Goal: Information Seeking & Learning: Learn about a topic

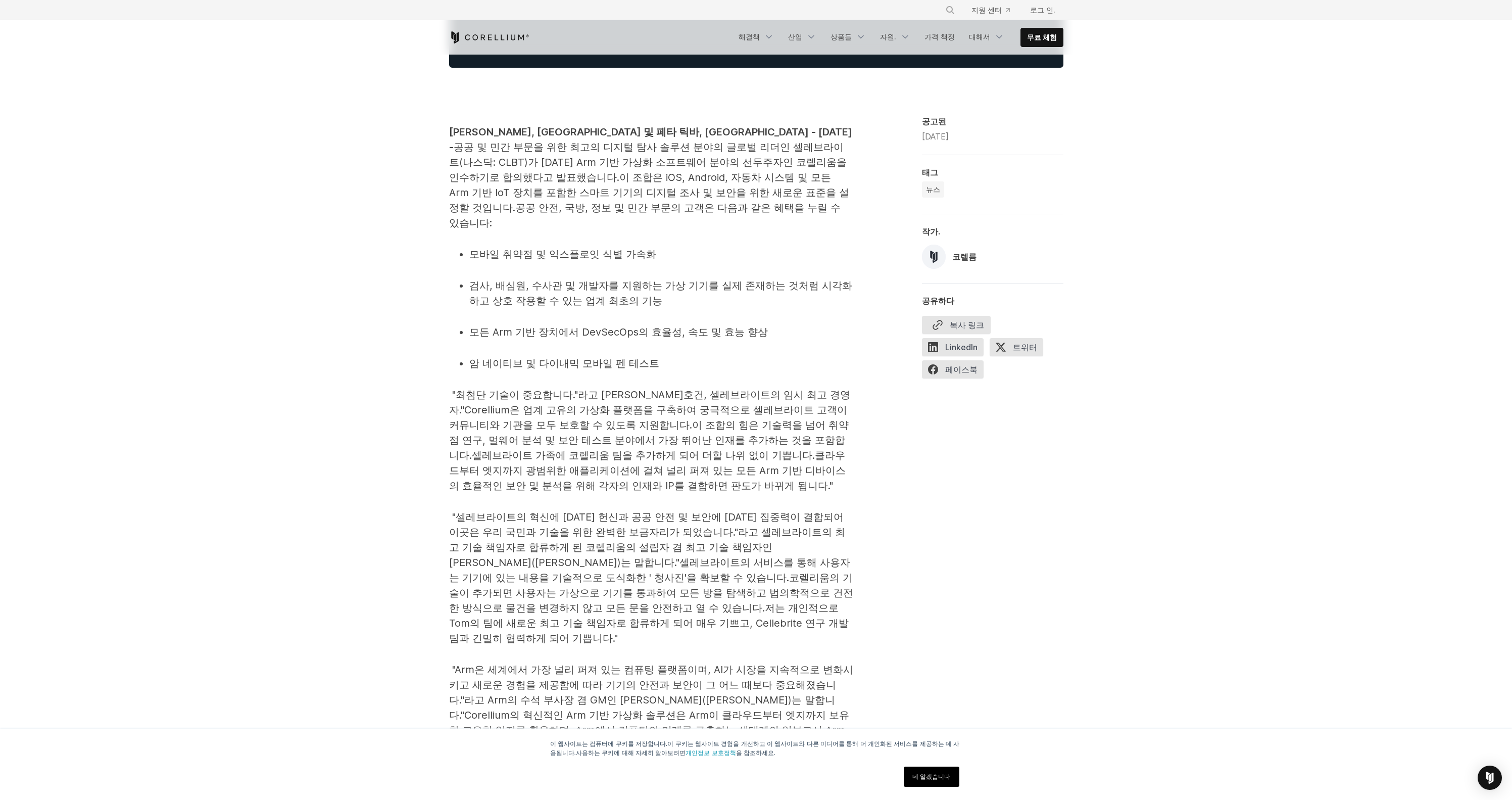
scroll to position [495, 0]
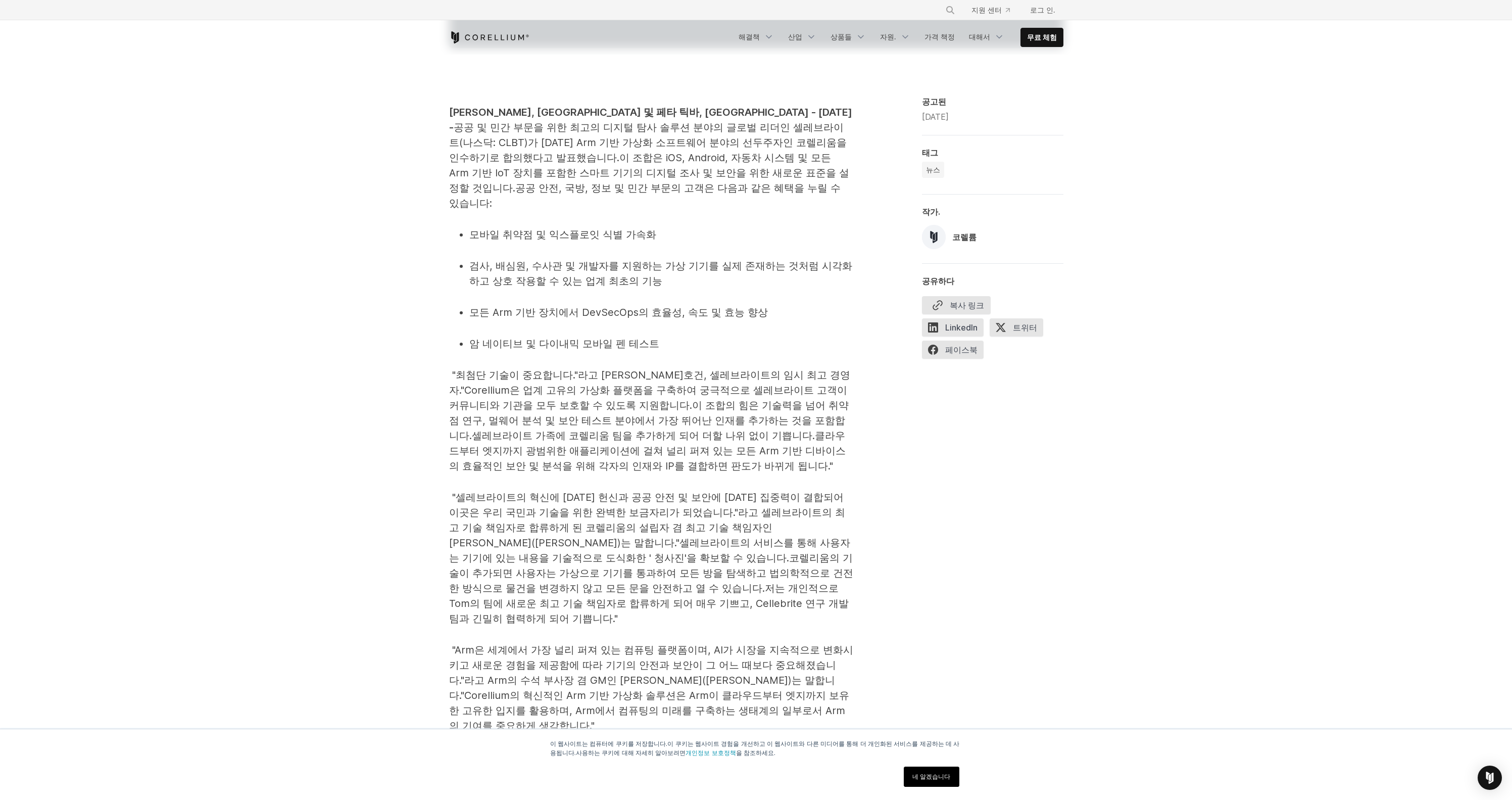
drag, startPoint x: 737, startPoint y: 373, endPoint x: 731, endPoint y: 372, distance: 6.1
click at [737, 384] on font ""Corellium은 업계 고유의 가상화 플랫폼을 구축하여 궁극적으로 셀레브라이트 고객이 커뮤니티와 기관을 모두 보호할 수 있도록 지원합니다." at bounding box center [648, 398] width 398 height 27
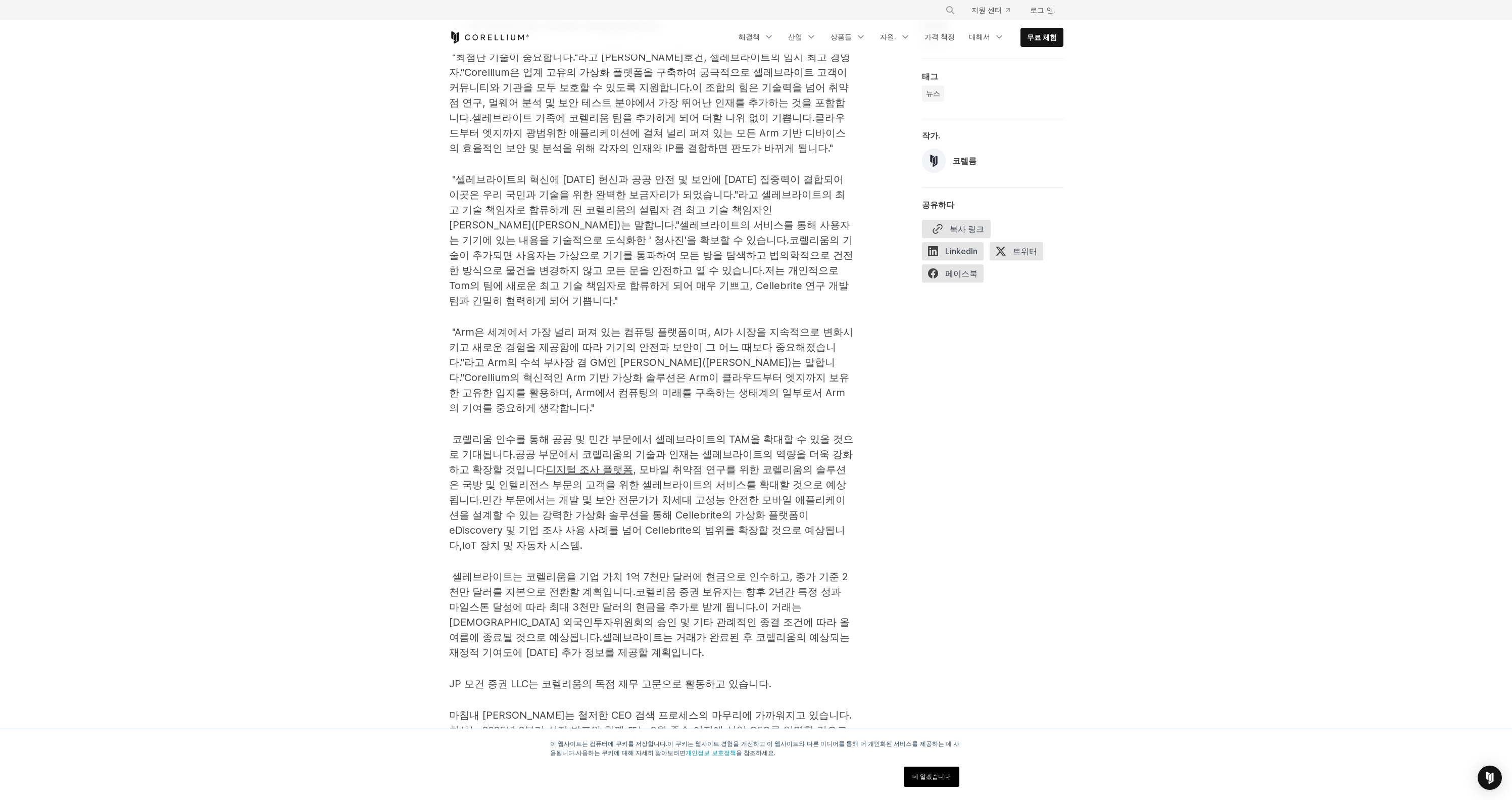
scroll to position [947, 0]
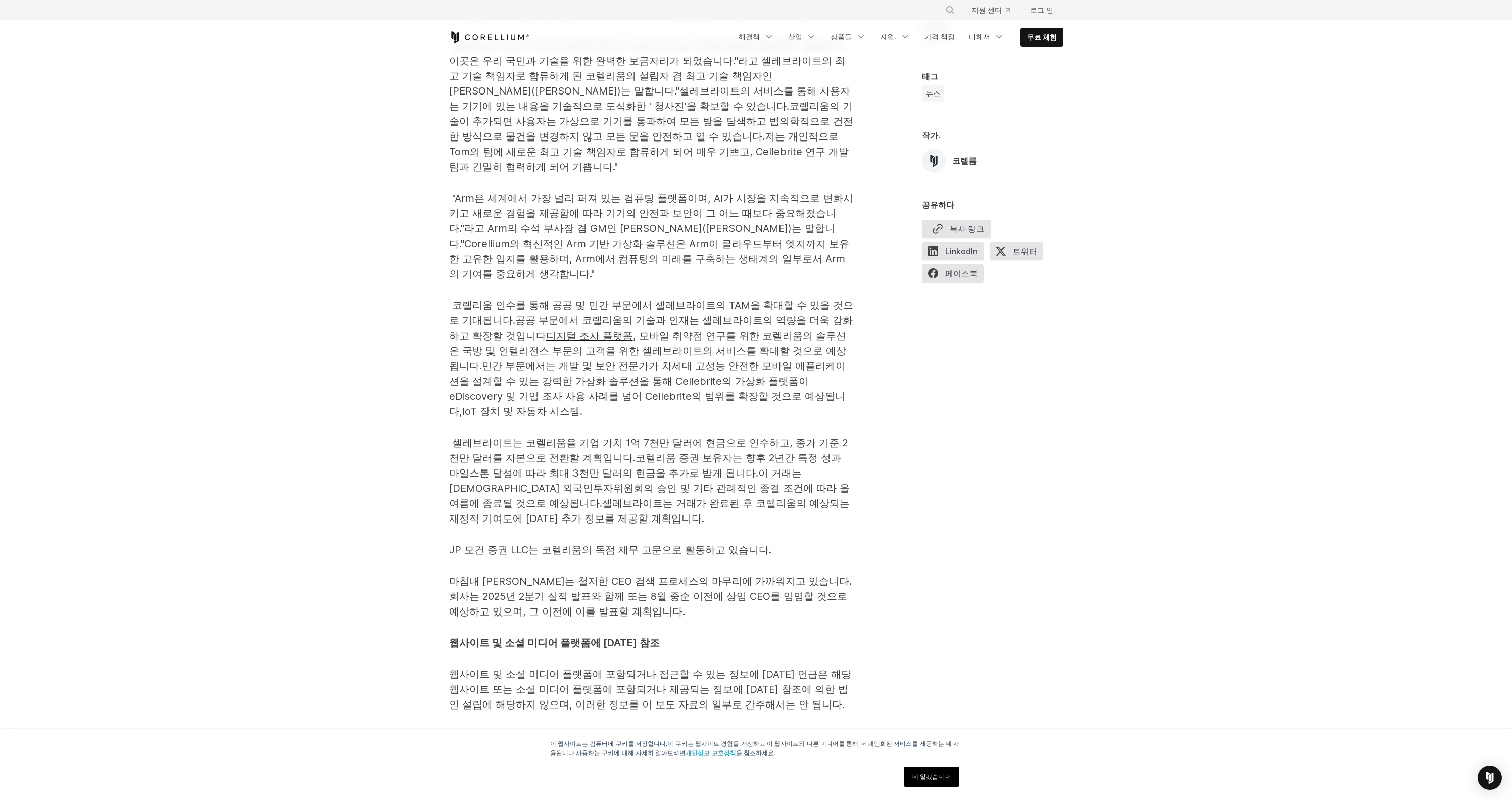
click at [696, 299] on font "코렐리움 인수를 통해 공공 및 민간 부문에서 셀레브라이트의 TAM을 확대할 수 있을 것으로 기대됩니다." at bounding box center [651, 313] width 404 height 27
drag, startPoint x: 699, startPoint y: 258, endPoint x: 689, endPoint y: 255, distance: 10.4
click at [689, 299] on font "코렐리움 인수를 통해 공공 및 민간 부문에서 셀레브라이트의 TAM을 확대할 수 있을 것으로 기대됩니다." at bounding box center [651, 313] width 404 height 27
click at [703, 298] on p "코렐리움 인수를 통해 공공 및 민간 부문에서 셀레브라이트의 TAM을 확대할 수 있을 것으로 기대됩니다. 공공 부문에서 코렐리움의 기술과 인재는…" at bounding box center [651, 359] width 404 height 122
click at [701, 299] on font "코렐리움 인수를 통해 공공 및 민간 부문에서 셀레브라이트의 TAM을 확대할 수 있을 것으로 기대됩니다." at bounding box center [651, 313] width 404 height 27
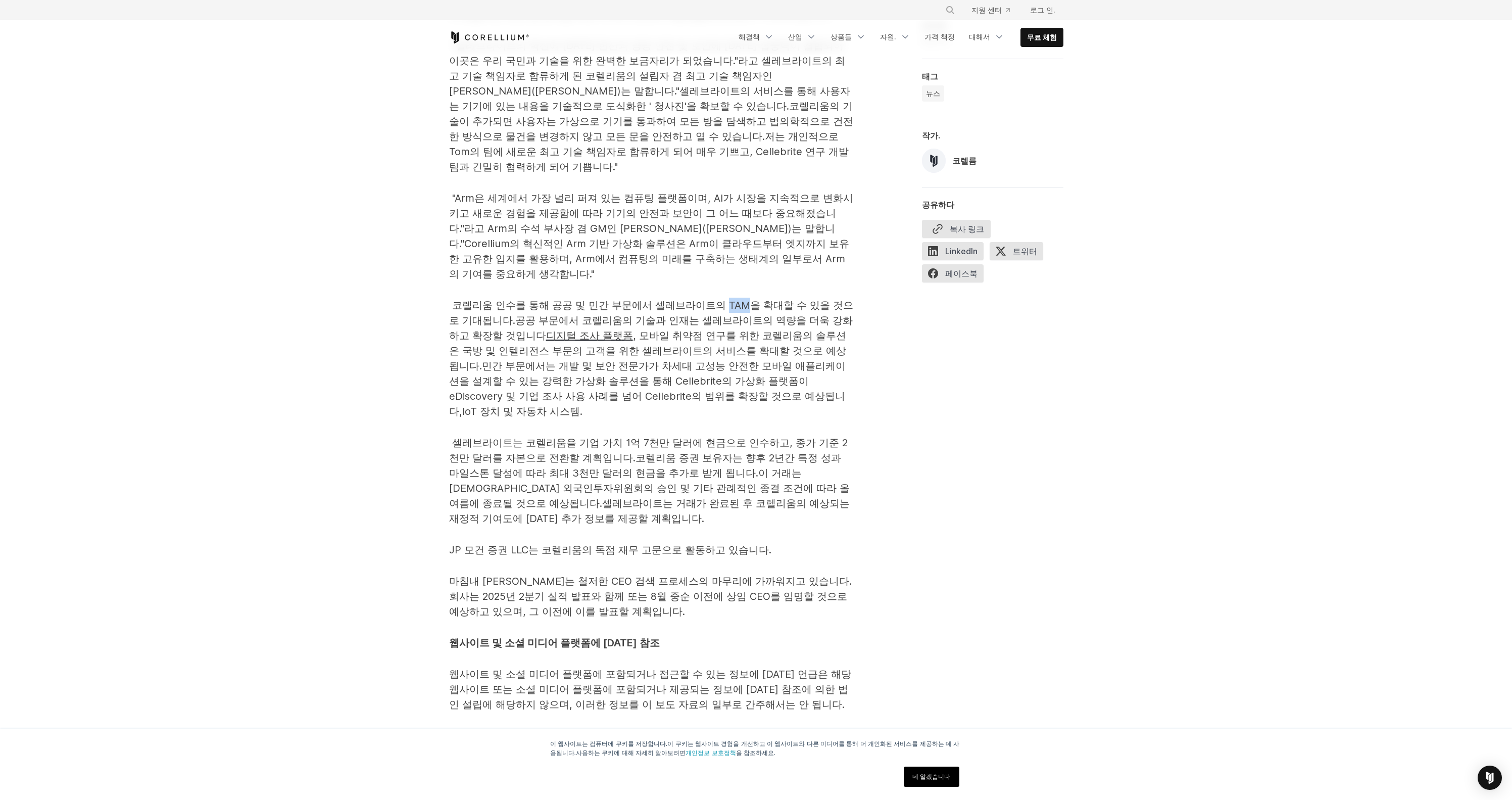
click at [701, 299] on font "코렐리움 인수를 통해 공공 및 민간 부문에서 셀레브라이트의 TAM을 확대할 수 있을 것으로 기대됩니다." at bounding box center [651, 313] width 404 height 27
copy font "TAM"
drag, startPoint x: 704, startPoint y: 398, endPoint x: 693, endPoint y: 406, distance: 13.6
click at [693, 435] on p "셀레브라이트는 코렐리움을 기업 가치 1억 7천만 달러에 현금으로 인수하고, 종가 기준 2천만 달러를 자본으로 전환할 계획입니다. 코렐리움 증권…" at bounding box center [651, 481] width 404 height 91
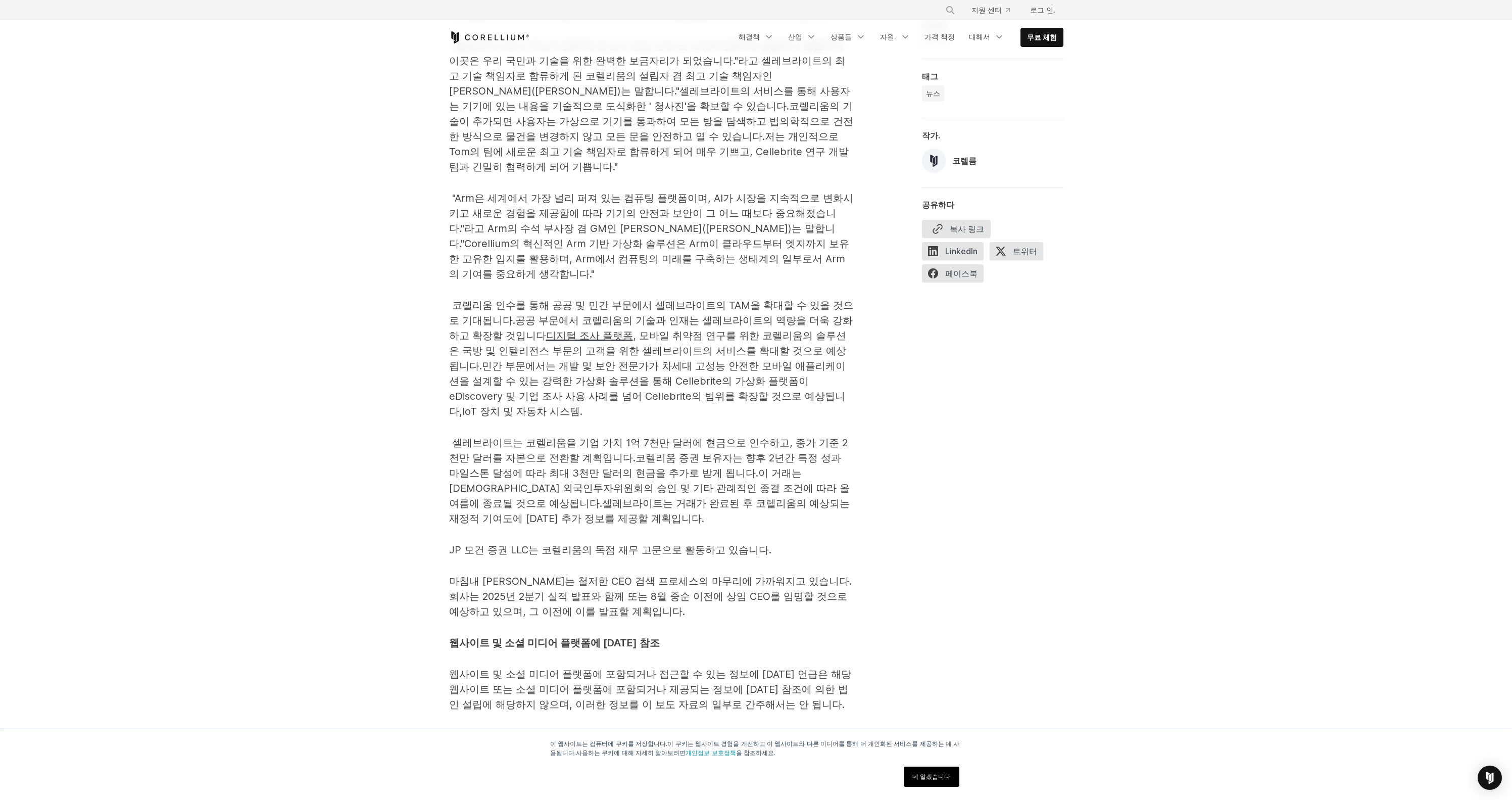
click at [642, 435] on p "셀레브라이트는 코렐리움을 기업 가치 1억 7천만 달러에 현금으로 인수하고, 종가 기준 2천만 달러를 자본으로 전환할 계획입니다. 코렐리움 증권…" at bounding box center [651, 481] width 404 height 91
drag, startPoint x: 601, startPoint y: 385, endPoint x: 661, endPoint y: 380, distance: 60.2
click at [661, 437] on font "셀레브라이트는 코렐리움을 기업 가치 1억 7천만 달러에 현금으로 인수하고, 종가 기준 2천만 달러를 자본으로 전환할 계획입니다." at bounding box center [648, 451] width 399 height 27
click at [603, 452] on font "코렐리움 증권 보유자는 향후 2년간 특정 성과 마일스톤 달성에 따라 최대 3천만 달러의 현금을 추가로 받게 됩니다." at bounding box center [645, 466] width 392 height 27
drag, startPoint x: 462, startPoint y: 413, endPoint x: 503, endPoint y: 418, distance: 41.3
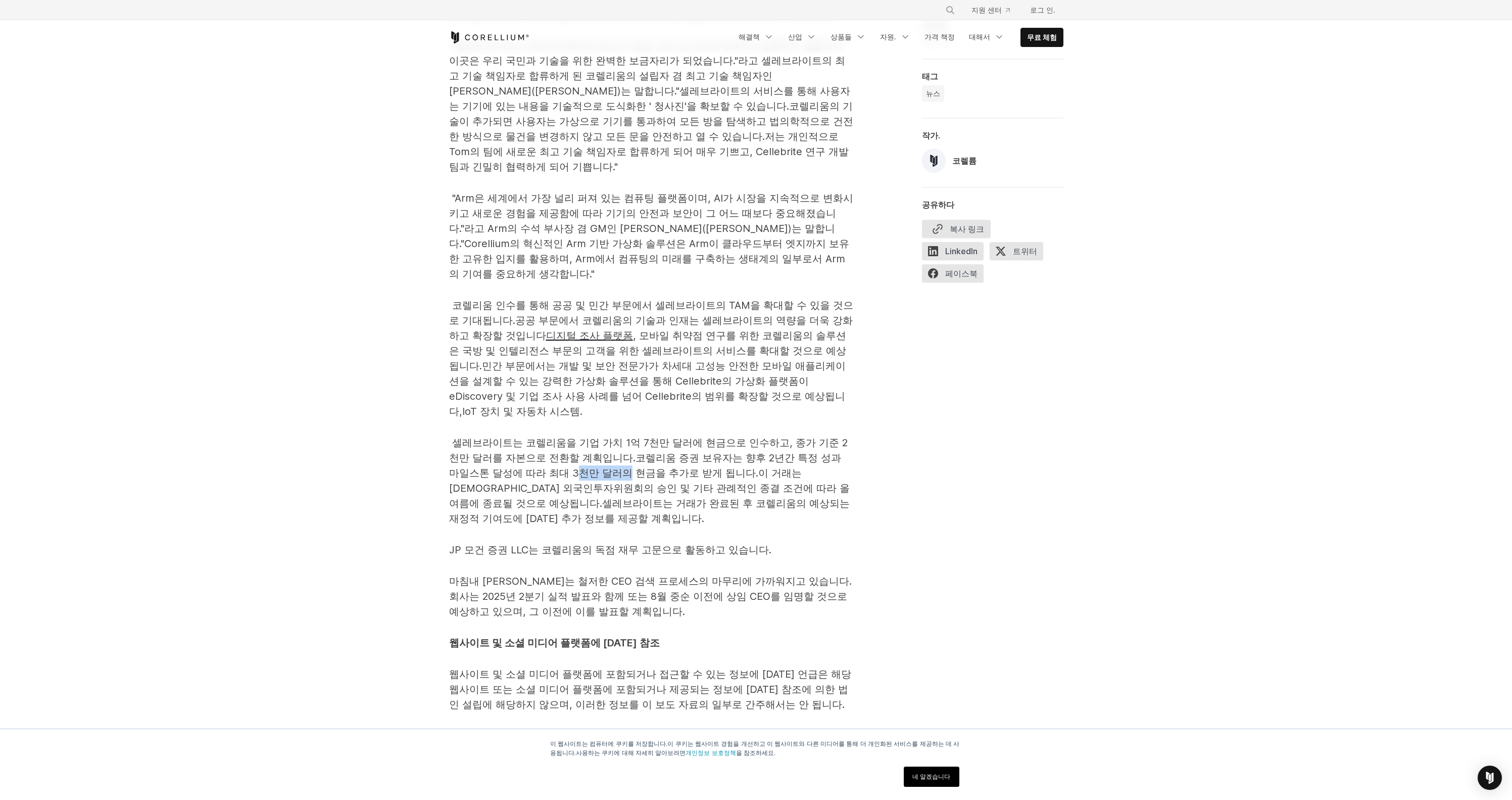
click at [503, 452] on font "코렐리움 증권 보유자는 향후 2년간 특정 성과 마일스톤 달성에 따라 최대 3천만 달러의 현금을 추가로 받게 됩니다." at bounding box center [645, 466] width 392 height 27
click at [573, 452] on font "코렐리움 증권 보유자는 향후 2년간 특정 성과 마일스톤 달성에 따라 최대 3천만 달러의 현금을 추가로 받게 됩니다." at bounding box center [645, 466] width 392 height 27
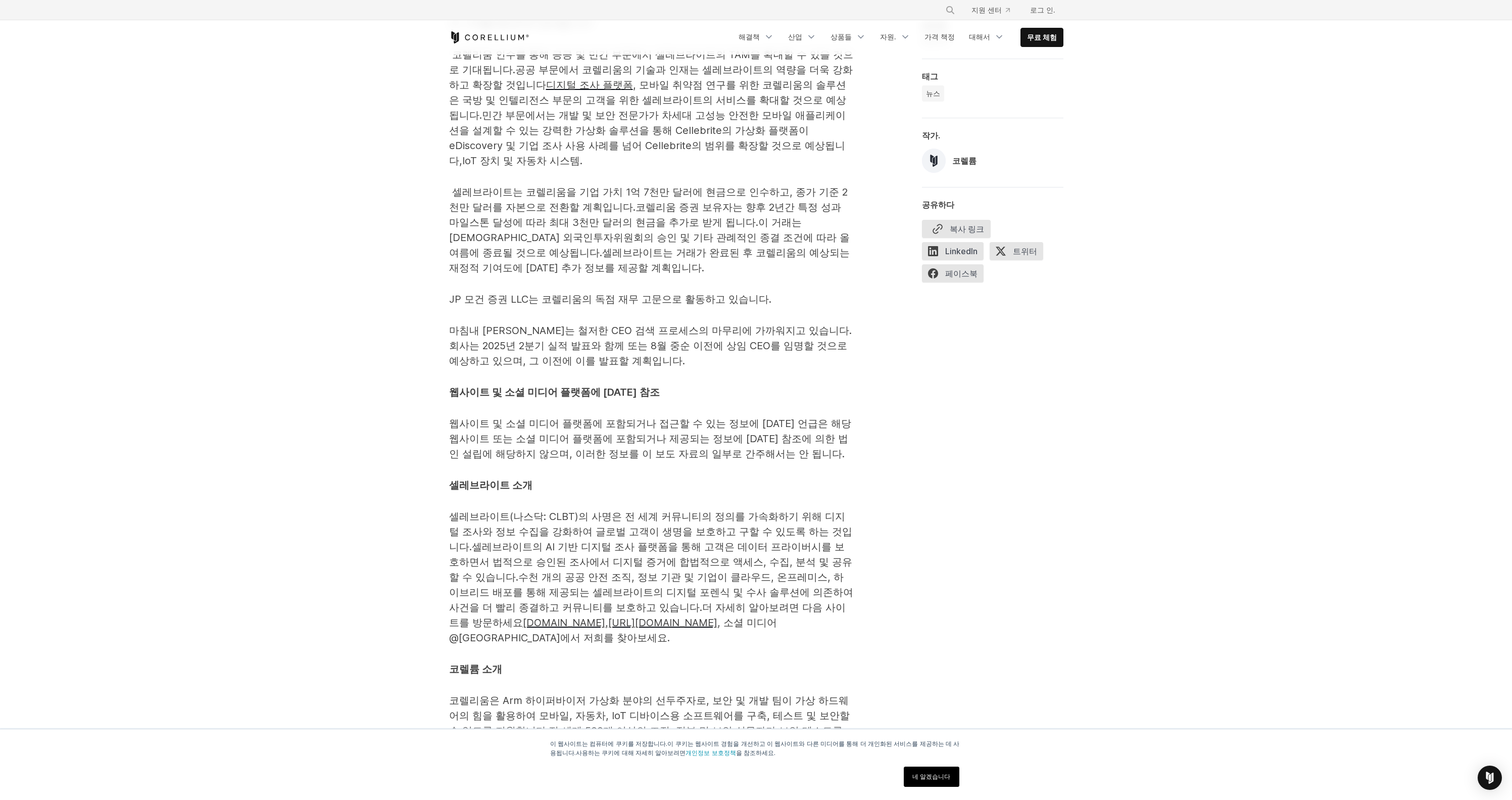
click at [728, 569] on span "타이슨스 코너, 버지니아주 및 페타 틱바, [GEOGRAPHIC_DATA] - [DATE] - 공공 및 민간 부문을 위한 최고의 디지털 탐사 …" at bounding box center [651, 779] width 404 height 2753
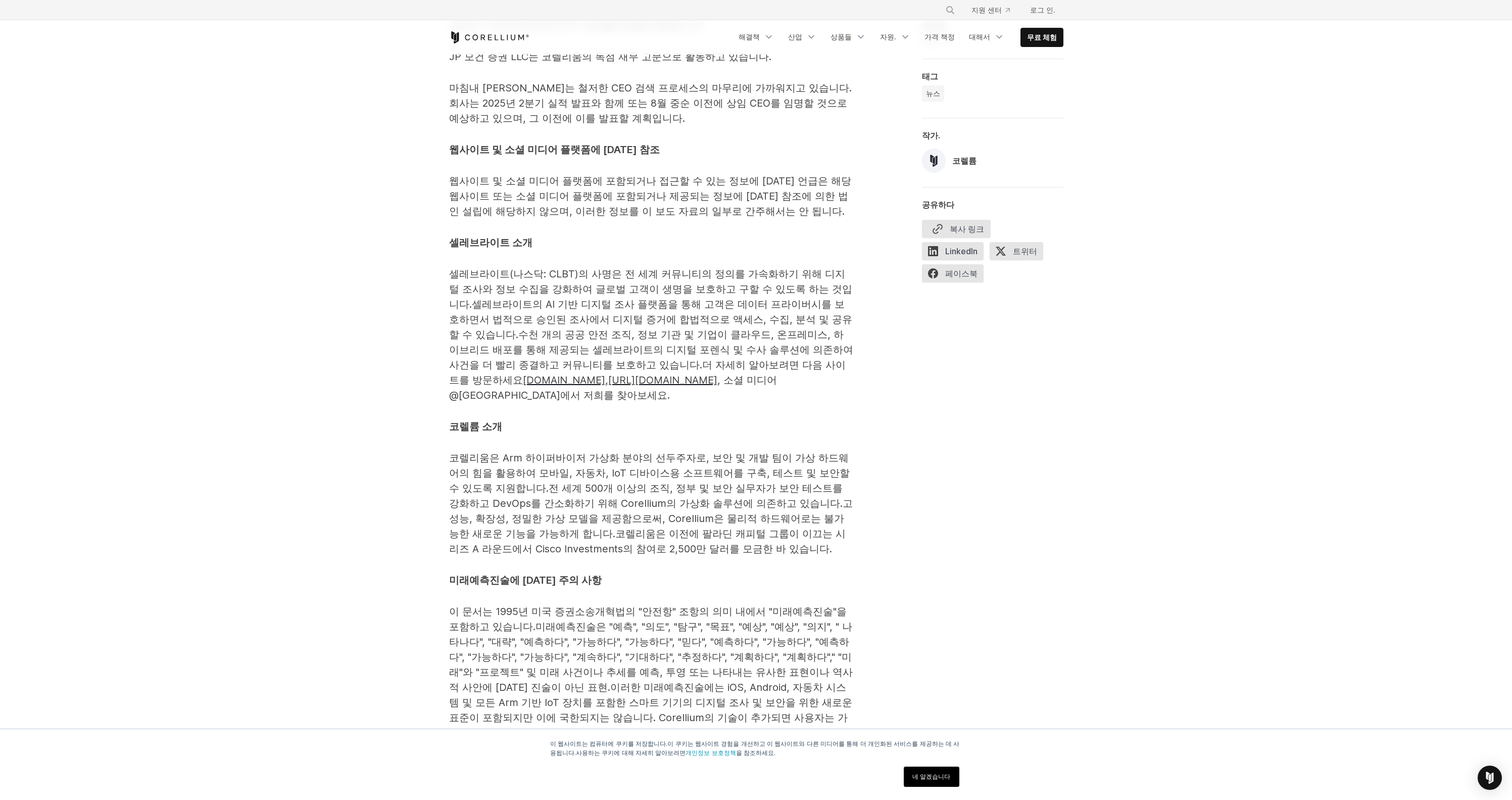
scroll to position [1497, 0]
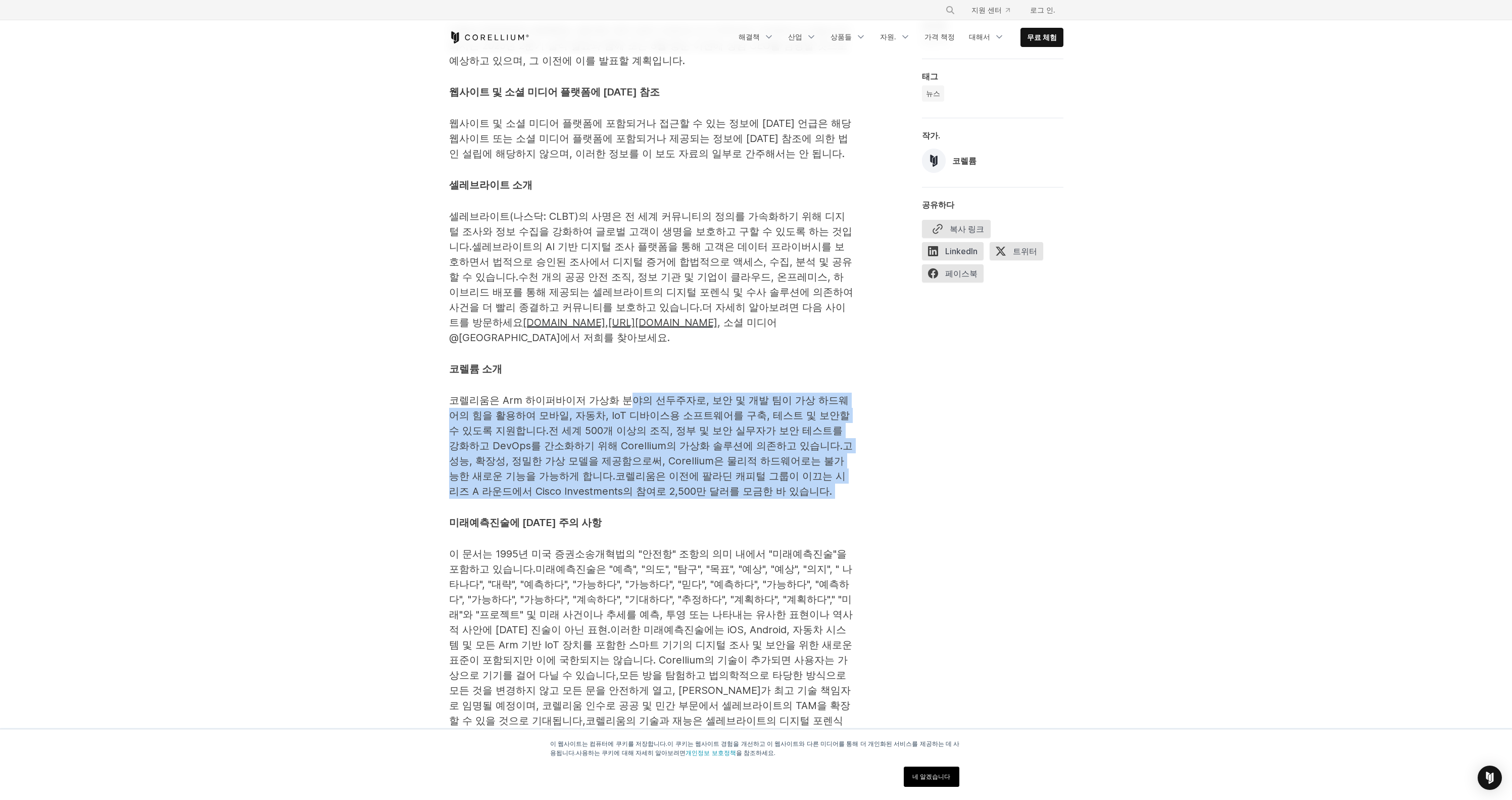
drag, startPoint x: 611, startPoint y: 310, endPoint x: 632, endPoint y: 407, distance: 99.2
click at [631, 407] on p "코렐리움은 Arm 하이퍼바이저 가상화 분야의 선두주자로, 보안 및 개발 팀이 가상 하드웨어의 힘을 활용하여 모바일, 자동차, IoT 디바이스용…" at bounding box center [651, 446] width 404 height 106
click at [668, 400] on p "코렐리움은 Arm 하이퍼바이저 가상화 분야의 선두주자로, 보안 및 개발 팀이 가상 하드웨어의 힘을 활용하여 모바일, 자동차, IoT 디바이스용…" at bounding box center [651, 446] width 404 height 106
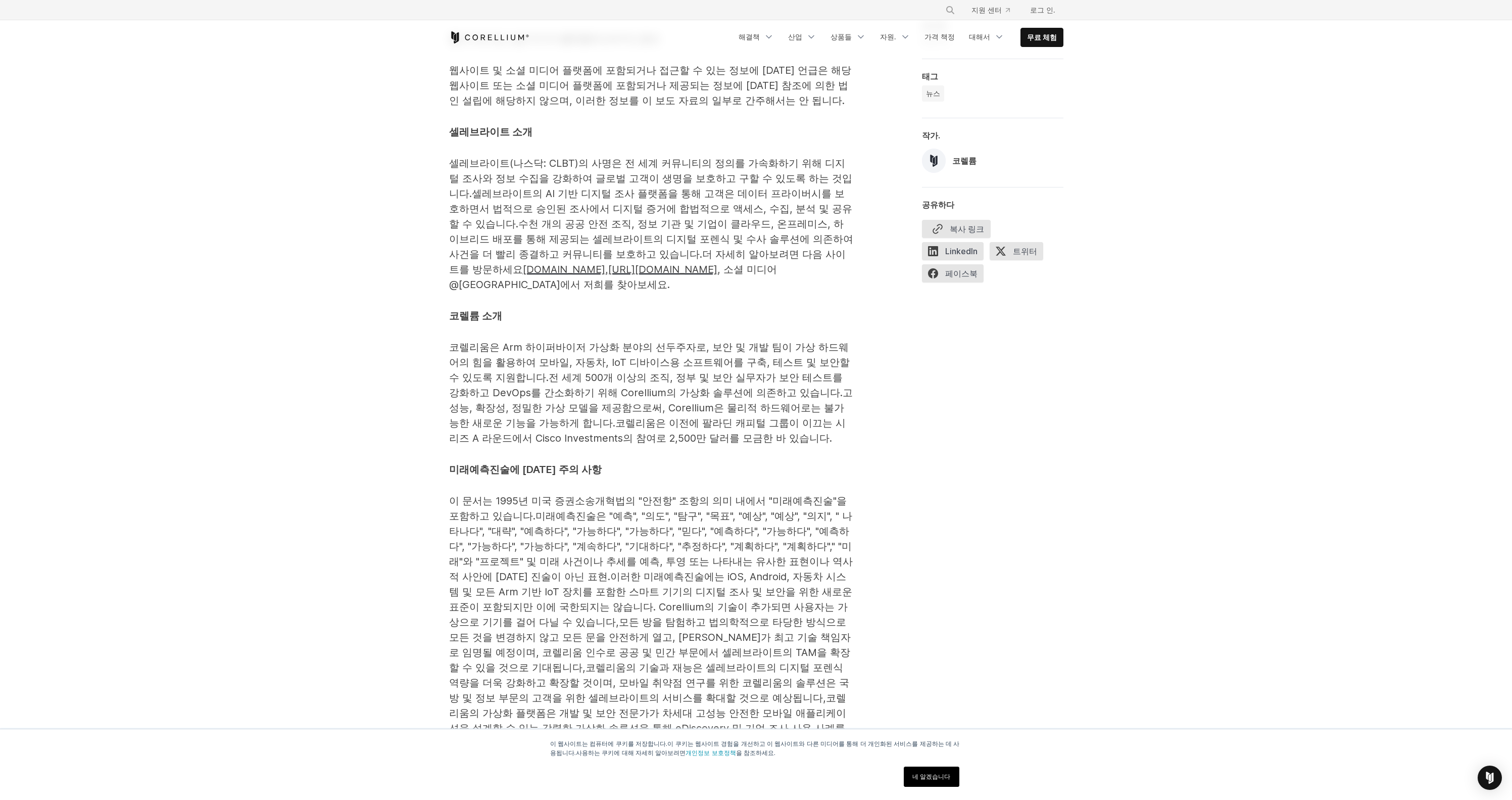
scroll to position [747, 0]
